Goal: Check status: Check status

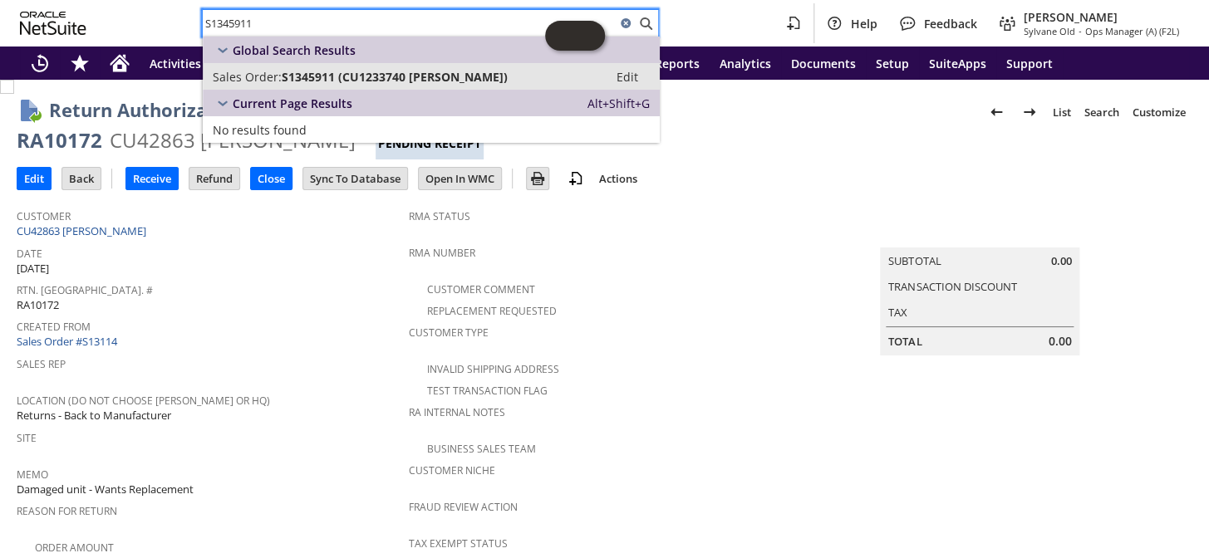
type input "S1345911"
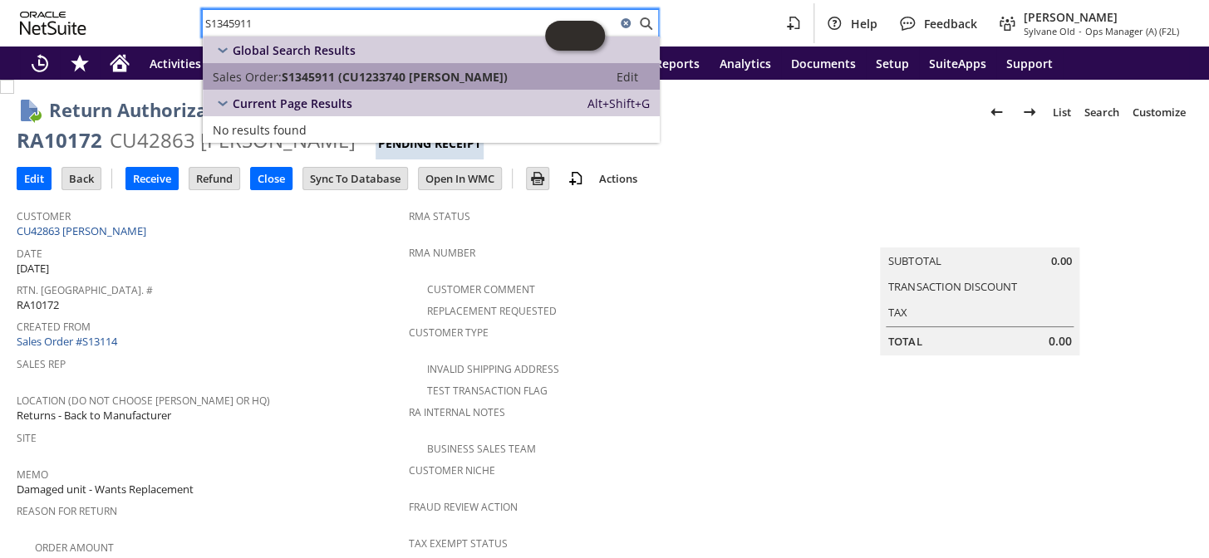
click at [308, 87] on link "Sales Order: S1345911 (CU1233740 [PERSON_NAME]) Edit" at bounding box center [431, 76] width 457 height 27
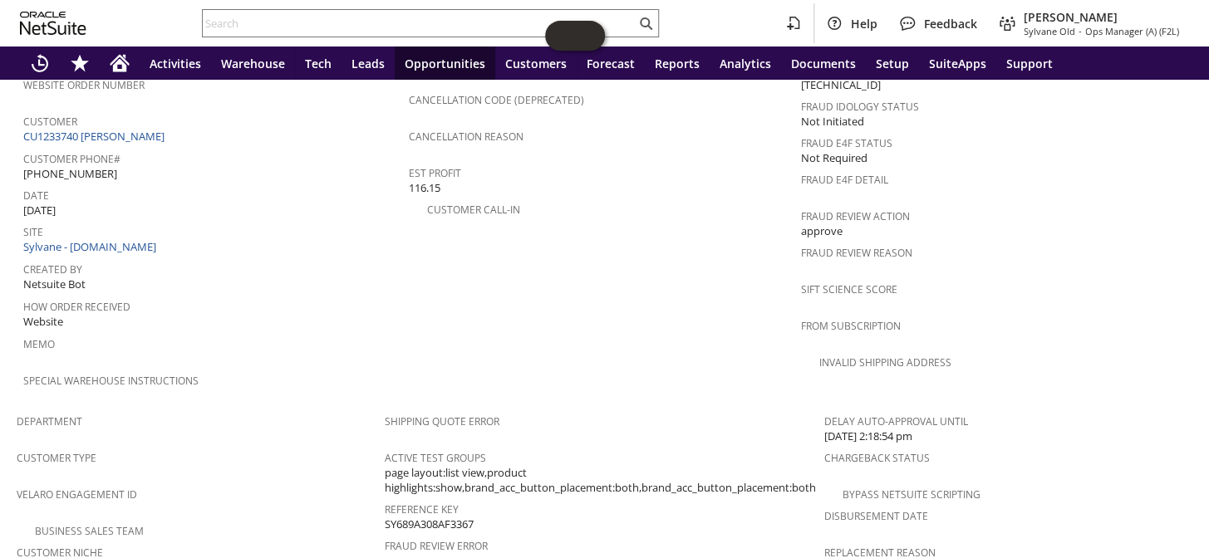
scroll to position [562, 0]
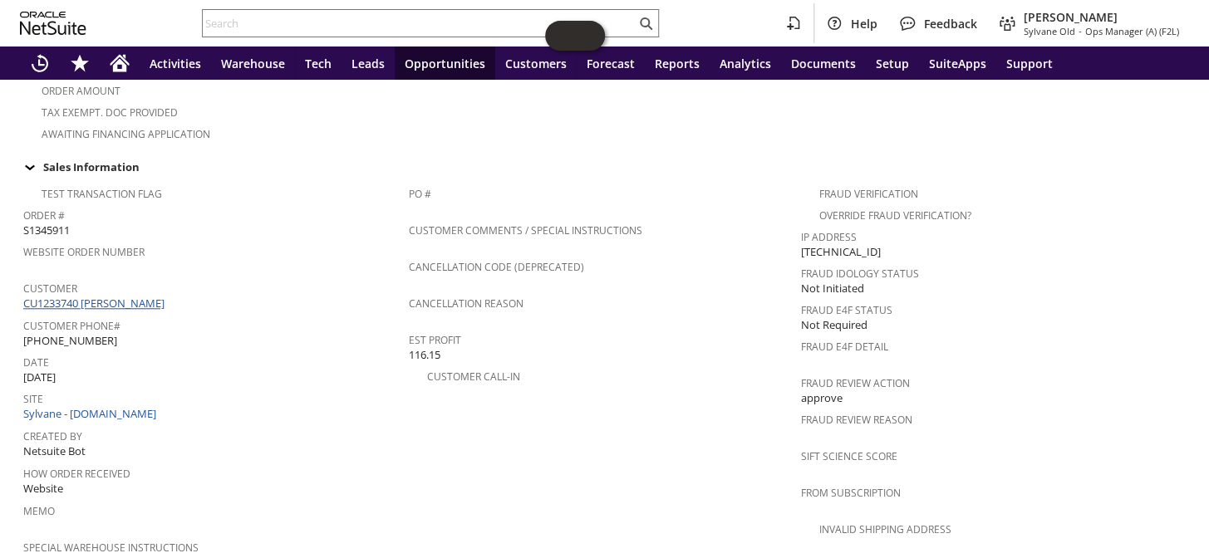
click at [131, 296] on link "CU1233740 Sean Terwilliger" at bounding box center [95, 303] width 145 height 15
